Goal: Complete application form: Complete application form

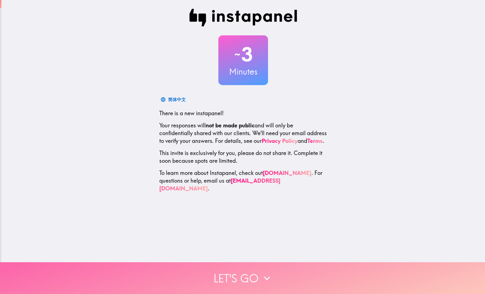
click at [251, 281] on button "Let's go" at bounding box center [242, 278] width 485 height 32
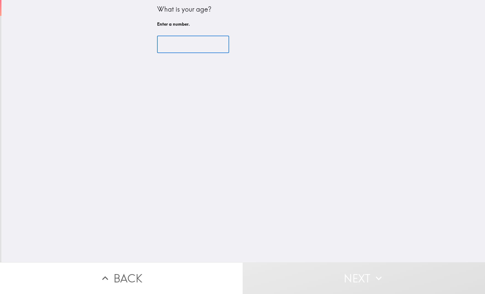
click at [182, 46] on input "number" at bounding box center [193, 44] width 72 height 17
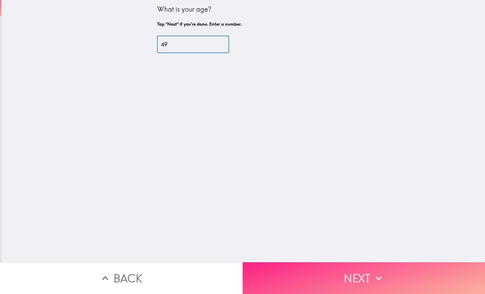
type input "49"
click at [357, 282] on button "Next" at bounding box center [363, 278] width 242 height 32
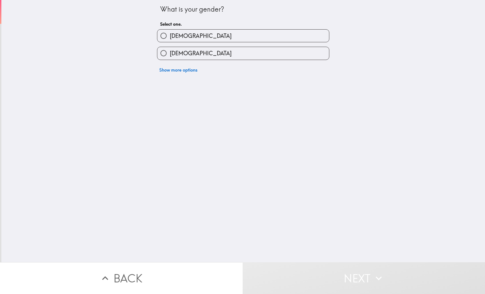
click at [191, 35] on label "[DEMOGRAPHIC_DATA]" at bounding box center [243, 36] width 172 height 12
click at [170, 35] on input "[DEMOGRAPHIC_DATA]" at bounding box center [163, 36] width 12 height 12
radio input "true"
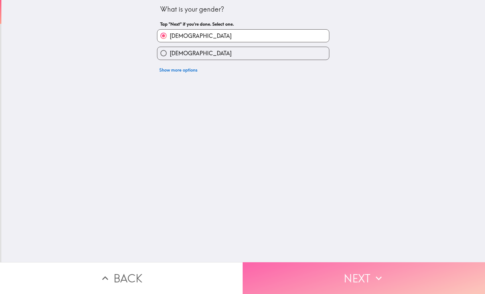
click at [357, 271] on button "Next" at bounding box center [363, 278] width 242 height 32
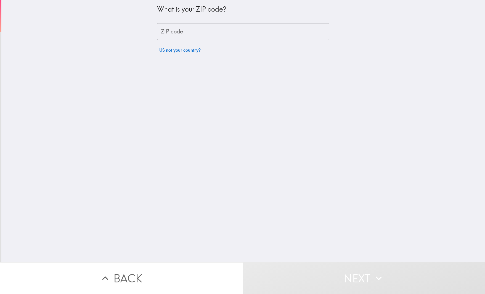
click at [207, 34] on input "ZIP code" at bounding box center [243, 31] width 172 height 17
type input "84721"
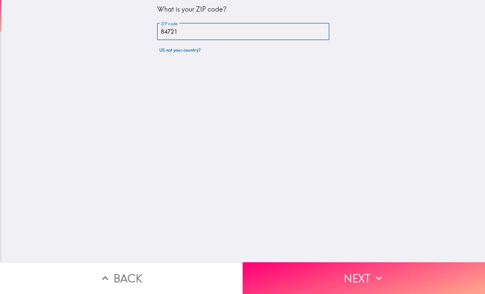
click at [349, 273] on button "Next" at bounding box center [363, 278] width 242 height 32
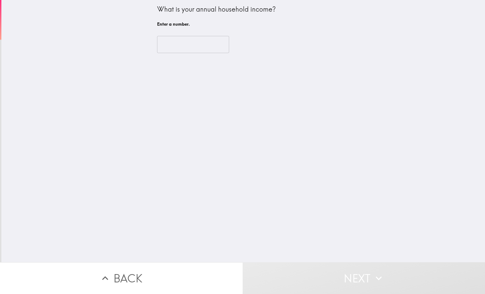
click at [188, 47] on input "number" at bounding box center [193, 44] width 72 height 17
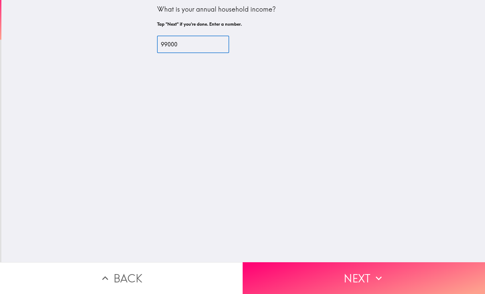
type input "99000"
click at [371, 282] on button "Next" at bounding box center [363, 278] width 242 height 32
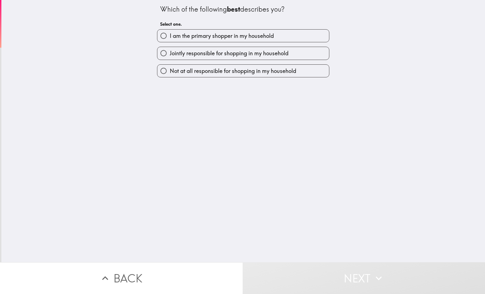
click at [214, 54] on span "Jointly responsible for shopping in my household" at bounding box center [229, 53] width 119 height 8
click at [170, 54] on input "Jointly responsible for shopping in my household" at bounding box center [163, 53] width 12 height 12
radio input "true"
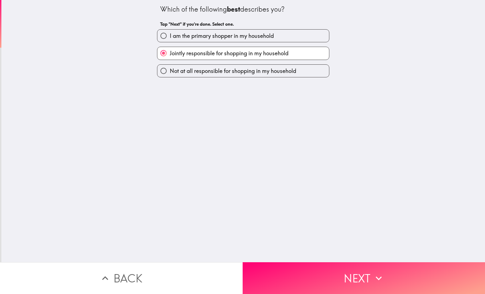
click at [329, 273] on button "Next" at bounding box center [363, 278] width 242 height 32
